Goal: Information Seeking & Learning: Check status

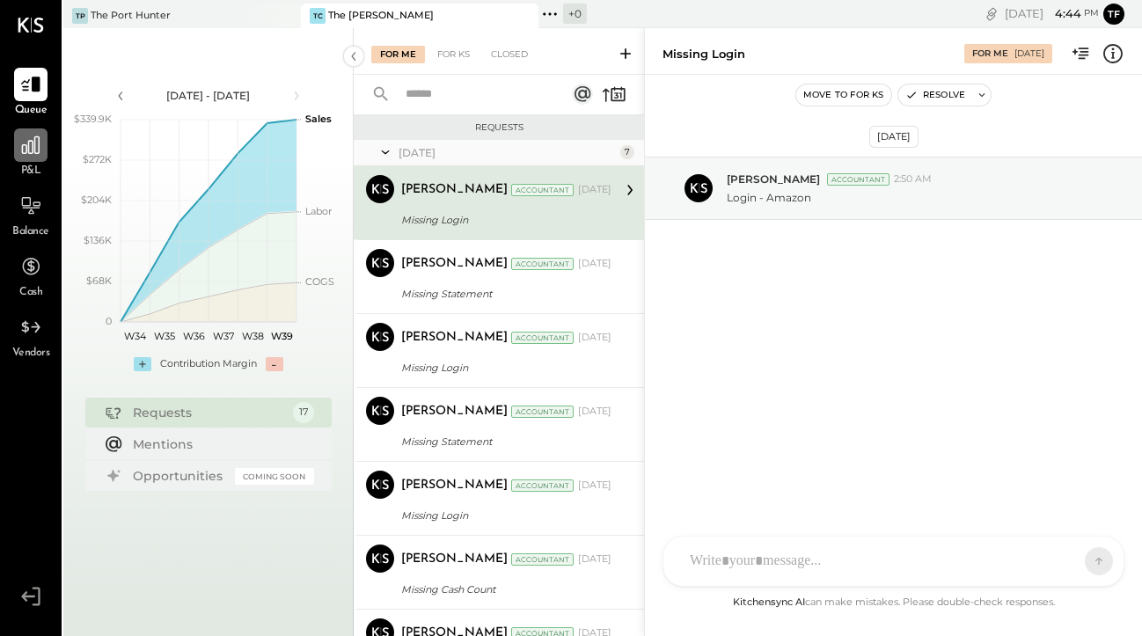
click at [38, 148] on icon at bounding box center [30, 145] width 23 height 23
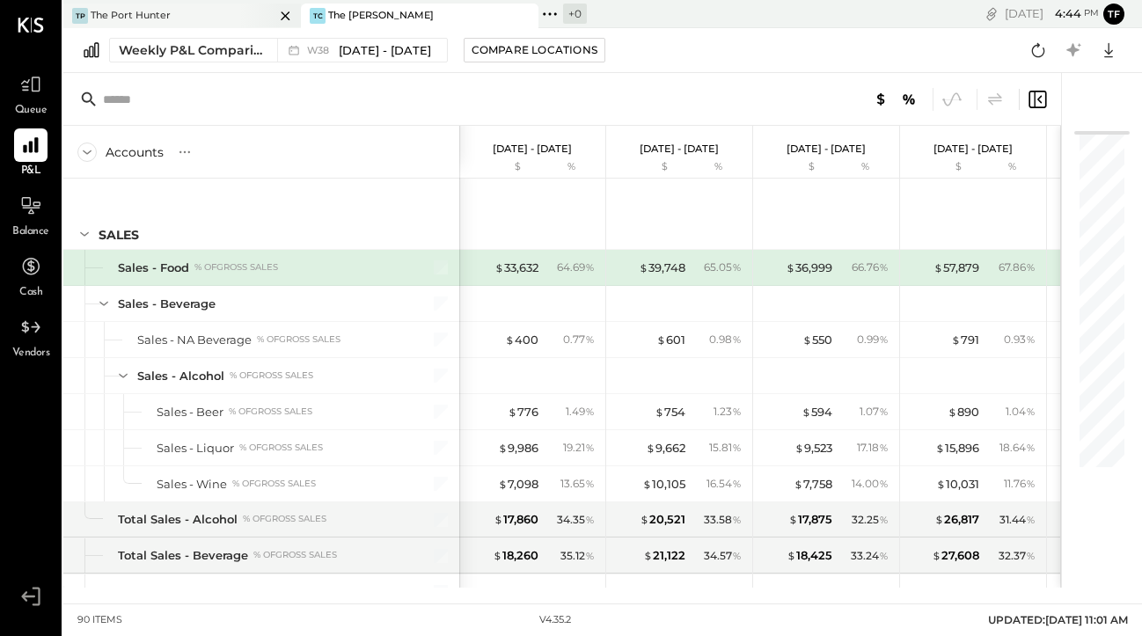
click at [195, 10] on div "TP The Port Hunter" at bounding box center [168, 16] width 211 height 16
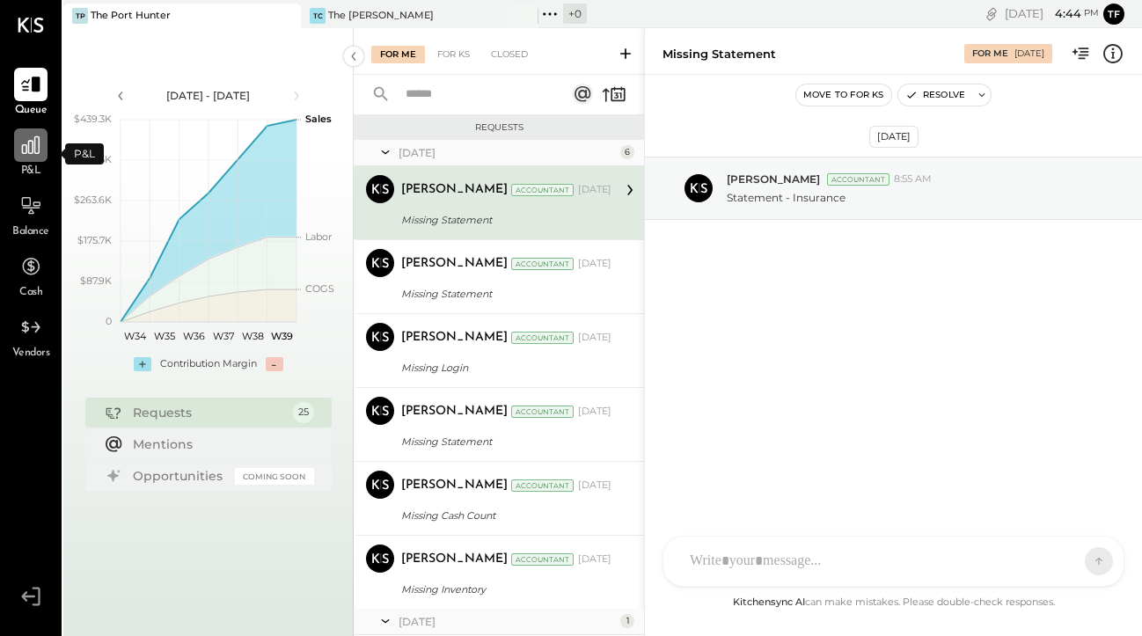
click at [35, 148] on icon at bounding box center [31, 145] width 18 height 18
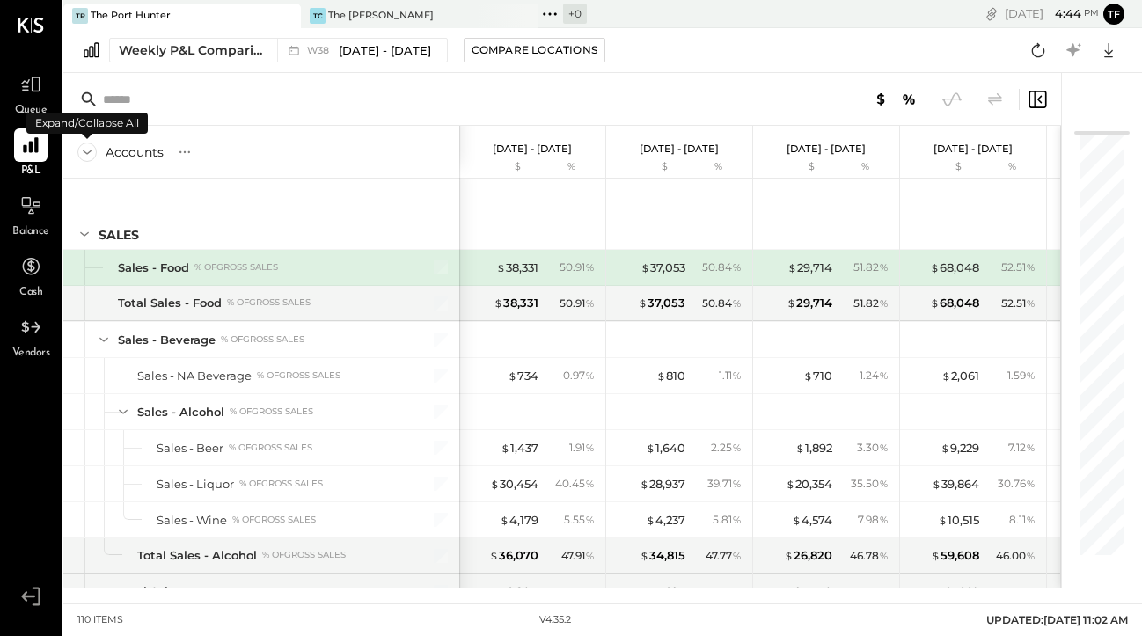
click at [96, 154] on icon at bounding box center [86, 152] width 19 height 19
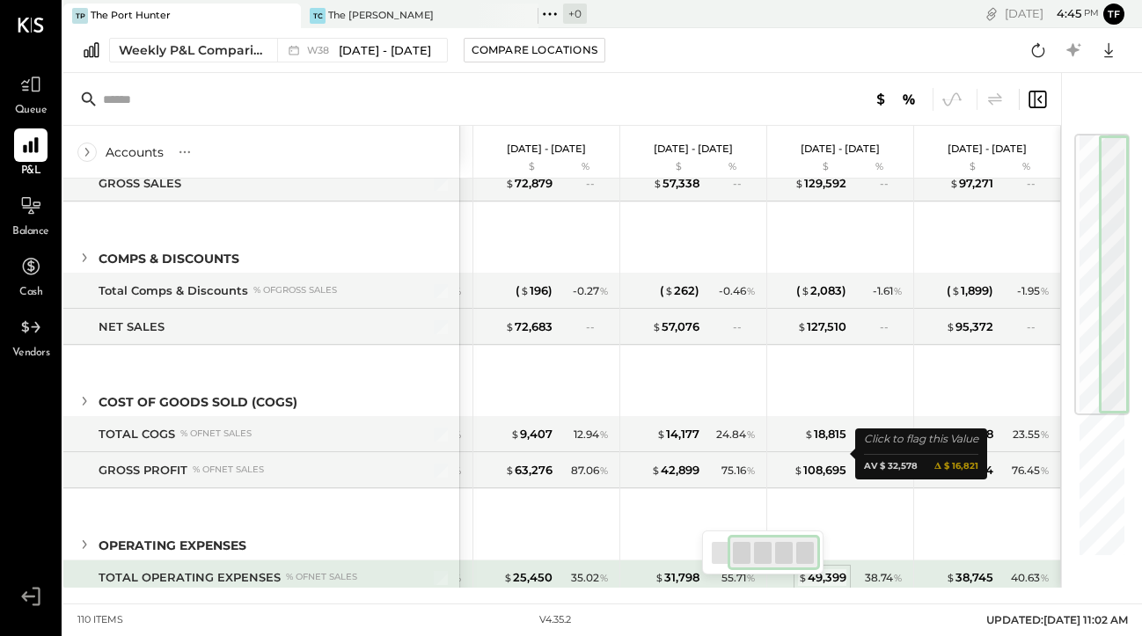
scroll to position [208, 0]
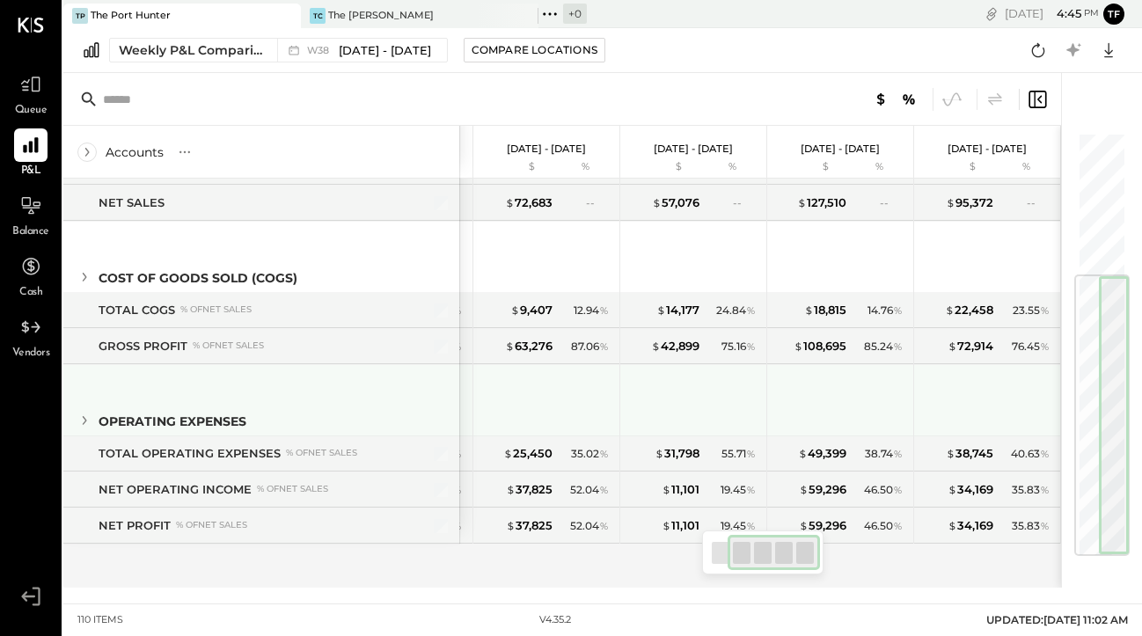
click at [85, 424] on icon at bounding box center [84, 420] width 19 height 19
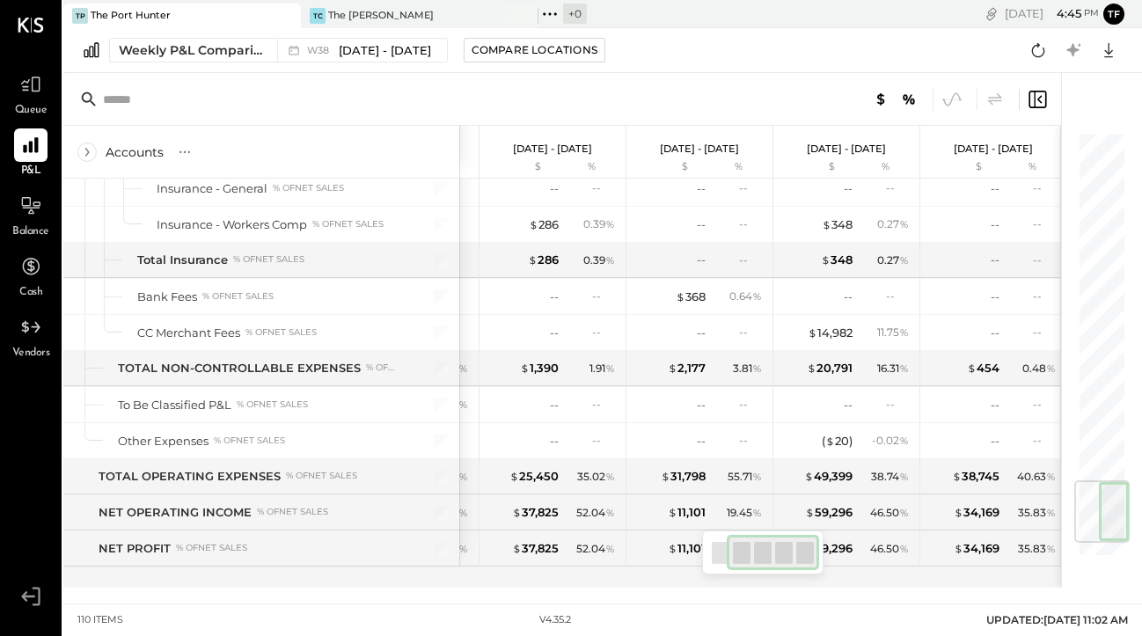
scroll to position [0, 0]
